Goal: Information Seeking & Learning: Learn about a topic

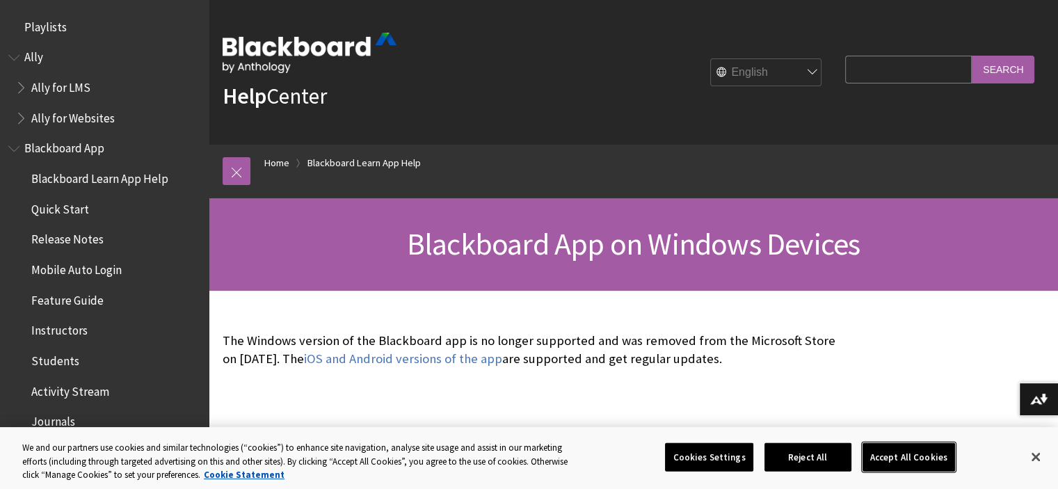
click at [901, 451] on button "Accept All Cookies" at bounding box center [909, 456] width 93 height 29
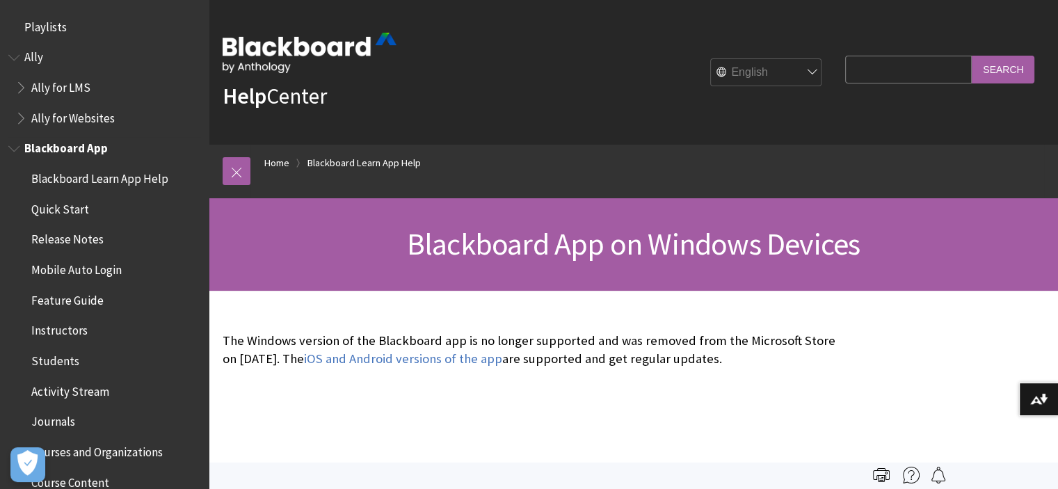
click at [53, 355] on span "Students" at bounding box center [55, 358] width 48 height 19
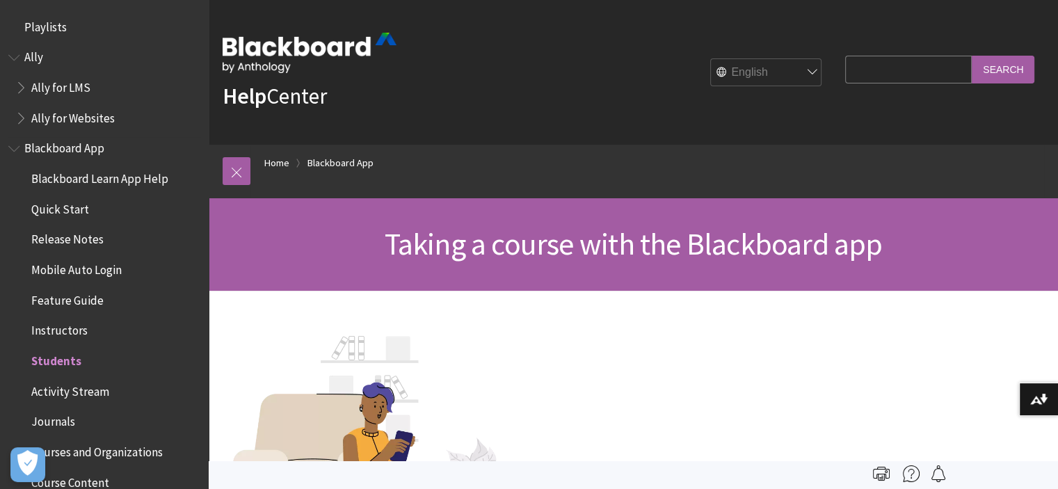
click at [78, 150] on span "Blackboard App" at bounding box center [64, 146] width 80 height 19
